Goal: Task Accomplishment & Management: Use online tool/utility

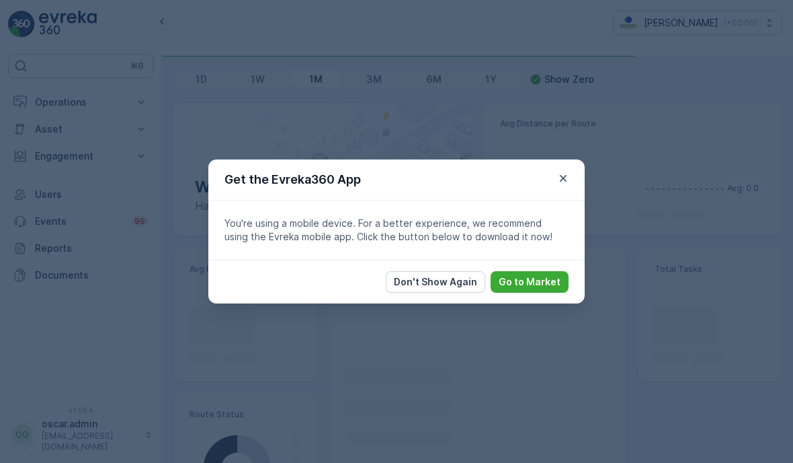
click at [569, 173] on icon "button" at bounding box center [563, 177] width 13 height 13
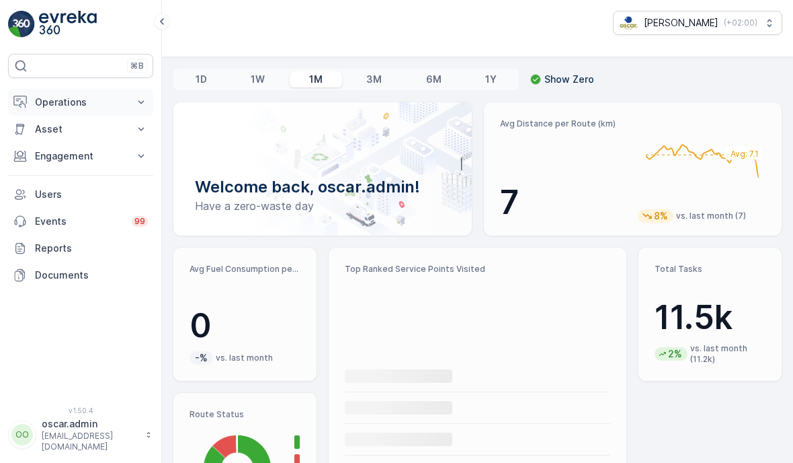
click at [53, 100] on p "Operations" at bounding box center [80, 101] width 91 height 13
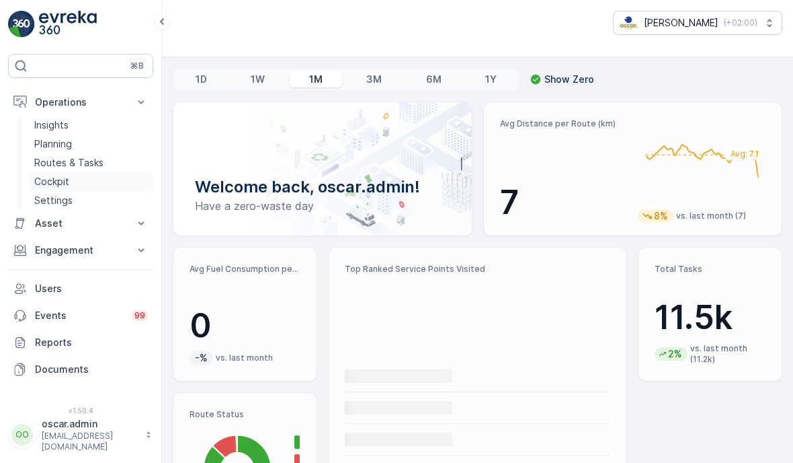
click at [54, 180] on p "Cockpit" at bounding box center [51, 181] width 35 height 13
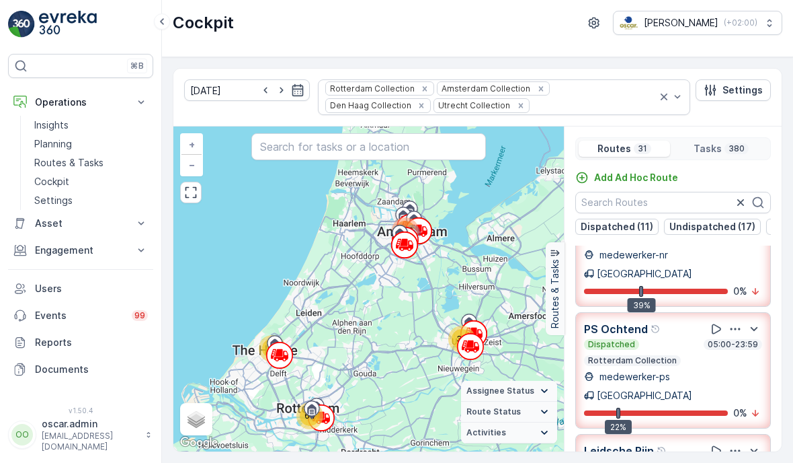
scroll to position [750, 0]
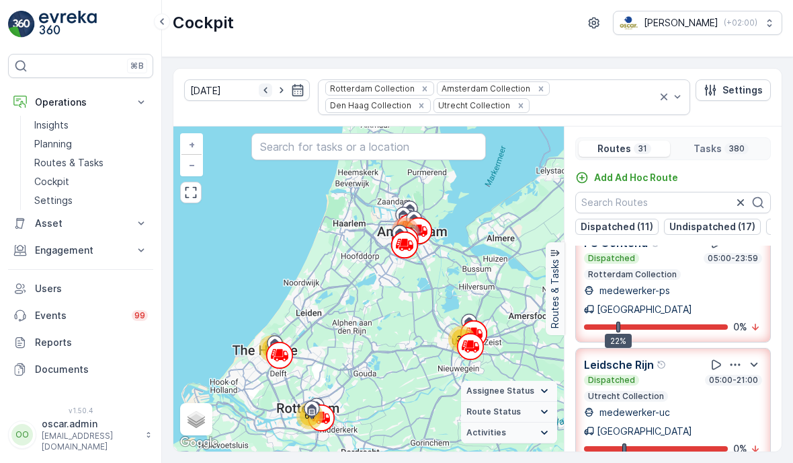
click at [259, 90] on icon "button" at bounding box center [265, 89] width 13 height 13
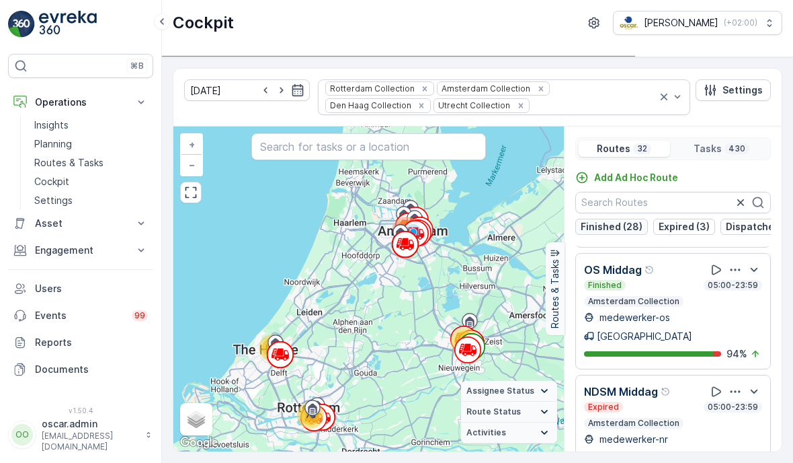
click at [617, 229] on p "Finished (28)" at bounding box center [612, 226] width 62 height 13
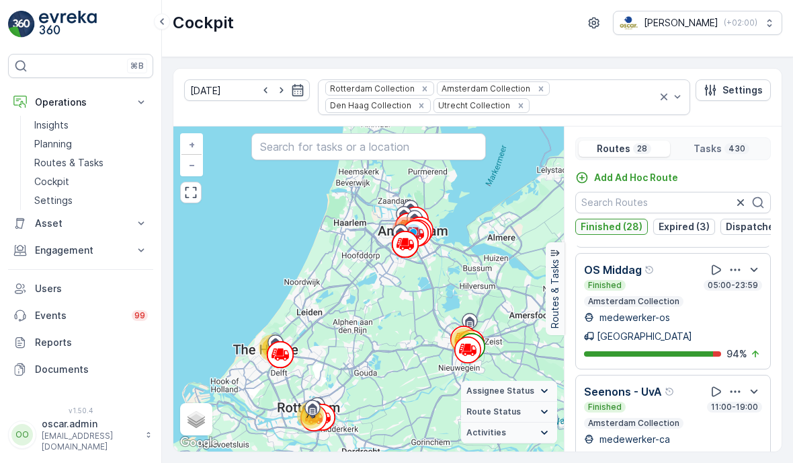
click at [617, 229] on p "Finished (28)" at bounding box center [612, 226] width 62 height 13
click at [649, 228] on div "Finished (28) Expired (3) Dispatched (1)" at bounding box center [673, 226] width 196 height 16
click at [683, 235] on div "Add Ad Hoc Route Finished (28) Expired (3) Dispatched (1) [GEOGRAPHIC_DATA] Fin…" at bounding box center [673, 322] width 217 height 303
click at [683, 231] on p "Expired (3)" at bounding box center [684, 226] width 51 height 13
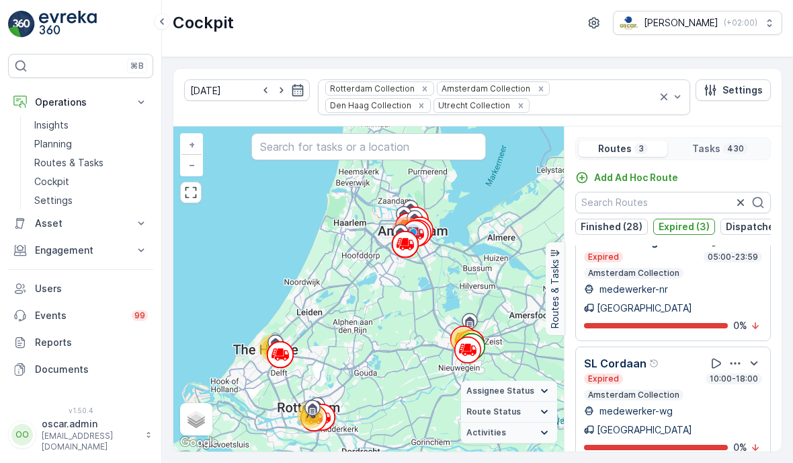
scroll to position [20, 0]
click at [259, 93] on icon "button" at bounding box center [265, 89] width 13 height 13
type input "[DATE]"
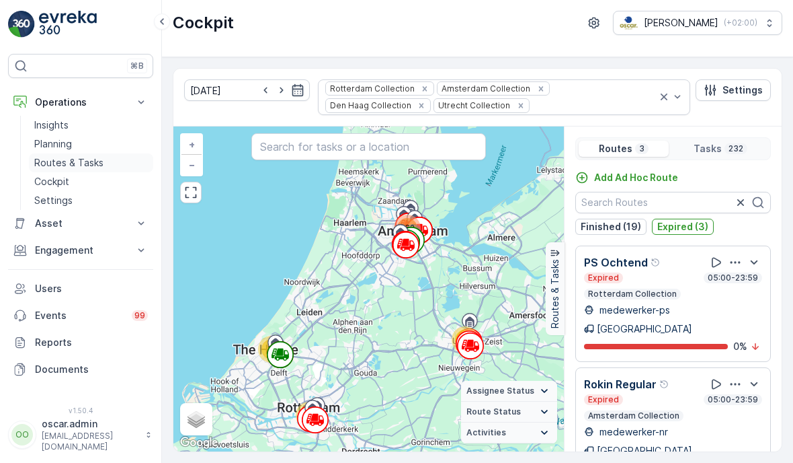
click at [58, 168] on p "Routes & Tasks" at bounding box center [68, 162] width 69 height 13
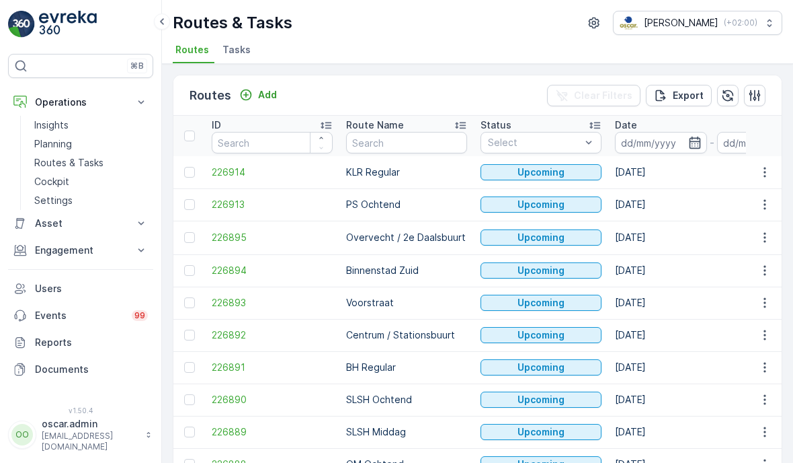
click at [235, 58] on li "Tasks" at bounding box center [238, 51] width 36 height 23
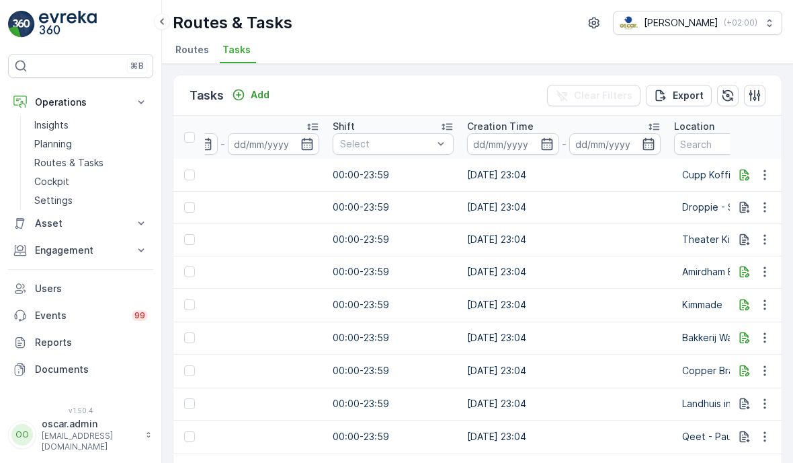
scroll to position [0, 856]
